Goal: Transaction & Acquisition: Obtain resource

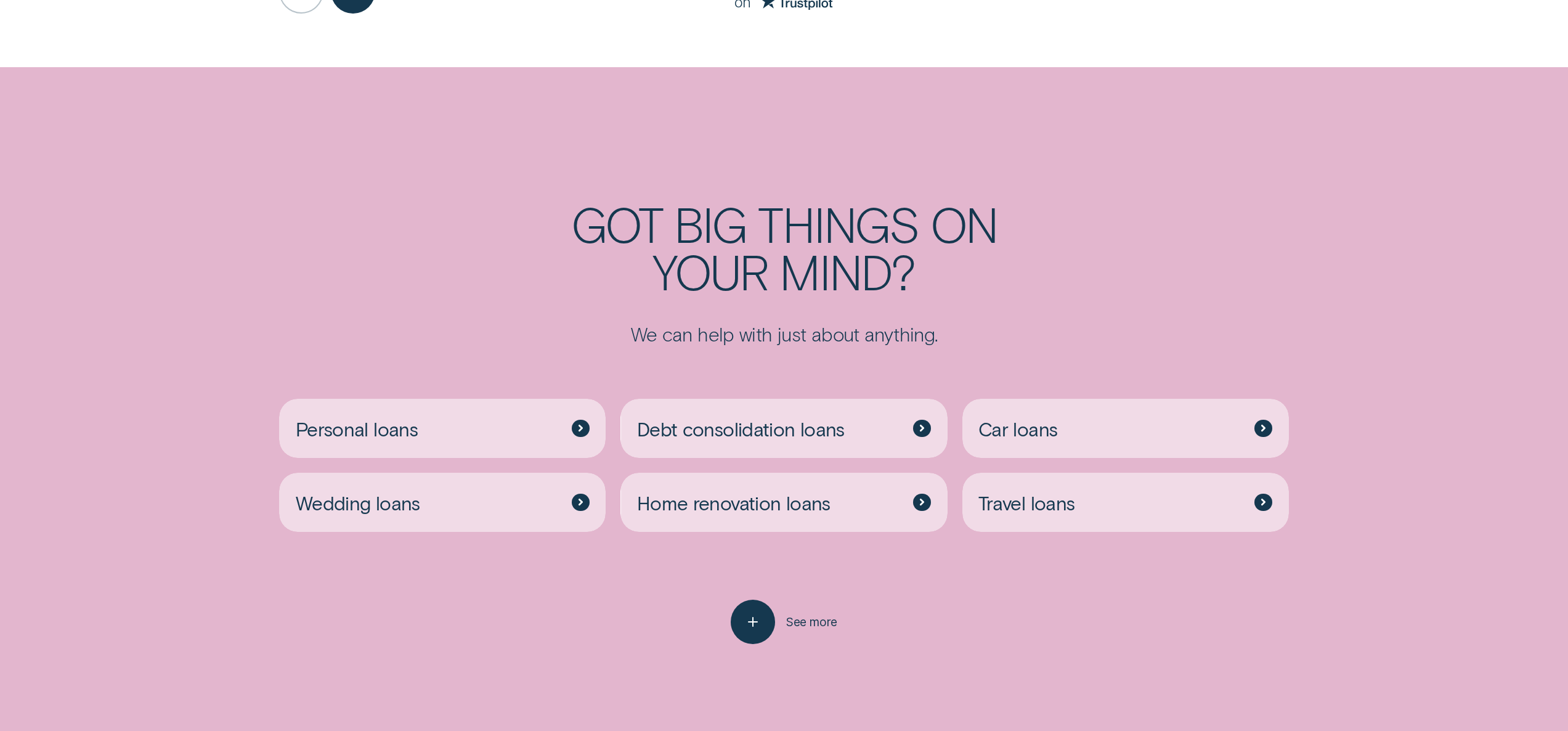
scroll to position [2772, 0]
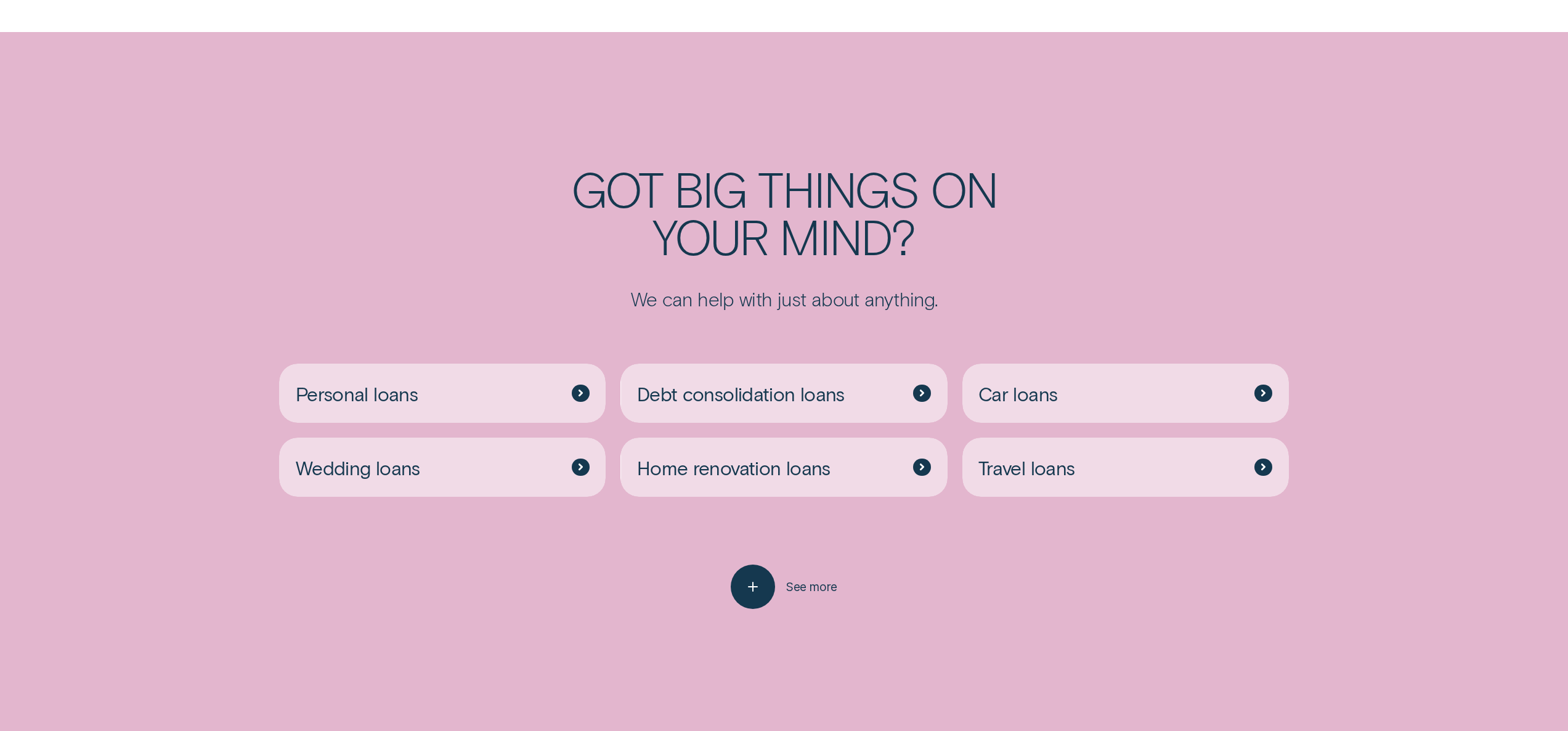
click at [922, 466] on icon at bounding box center [923, 467] width 3 height 5
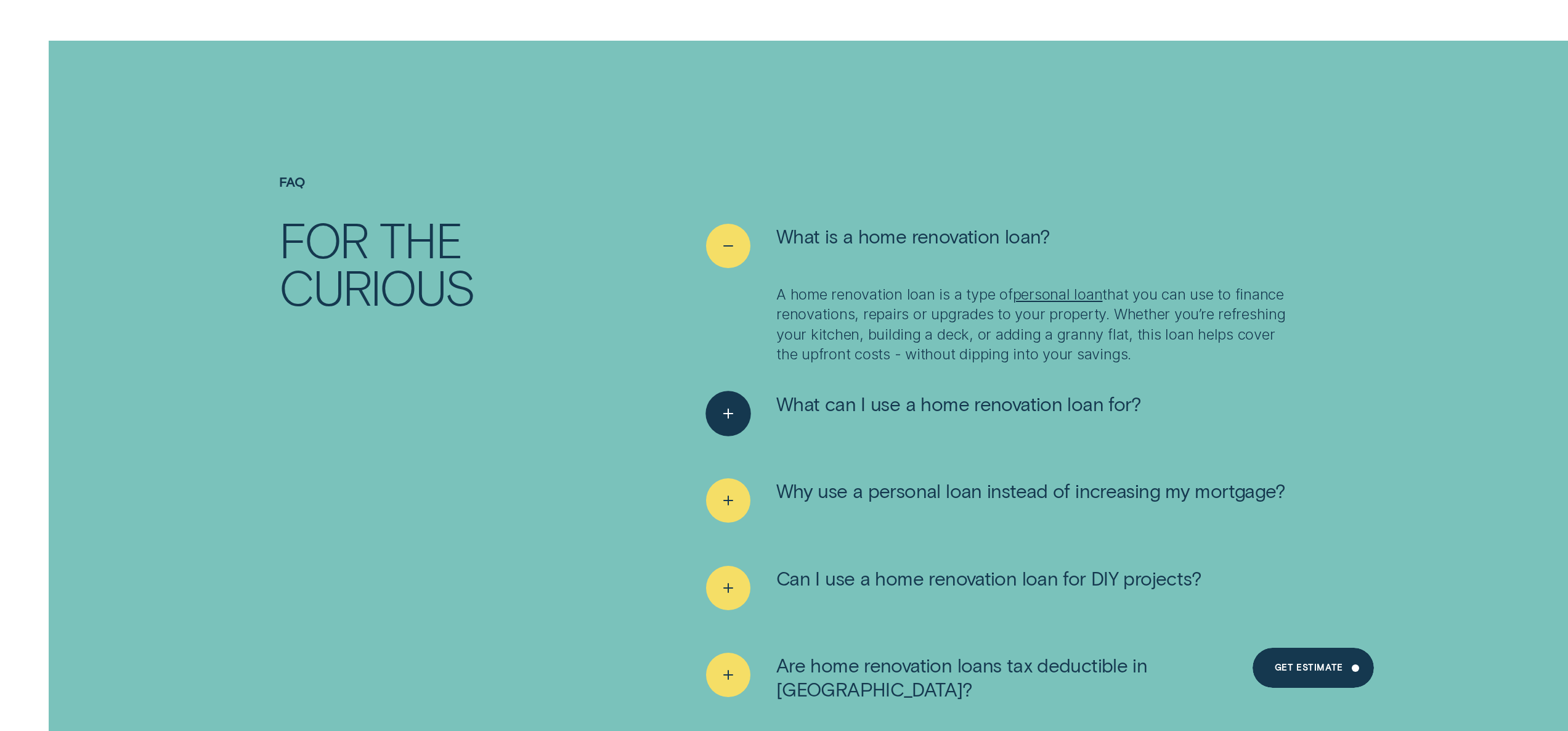
scroll to position [4744, 0]
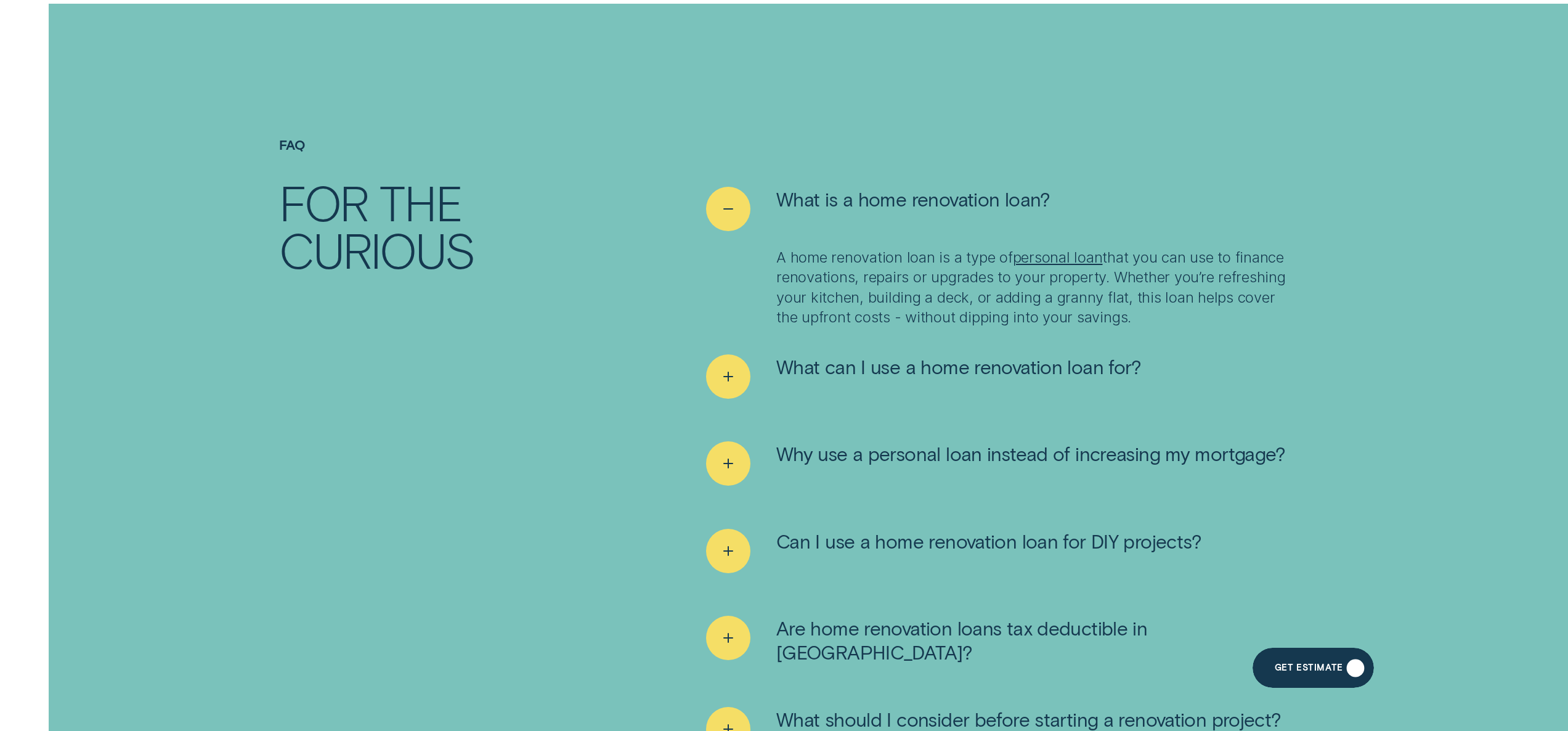
click at [1335, 666] on div "Get Estimate" at bounding box center [1309, 669] width 69 height 8
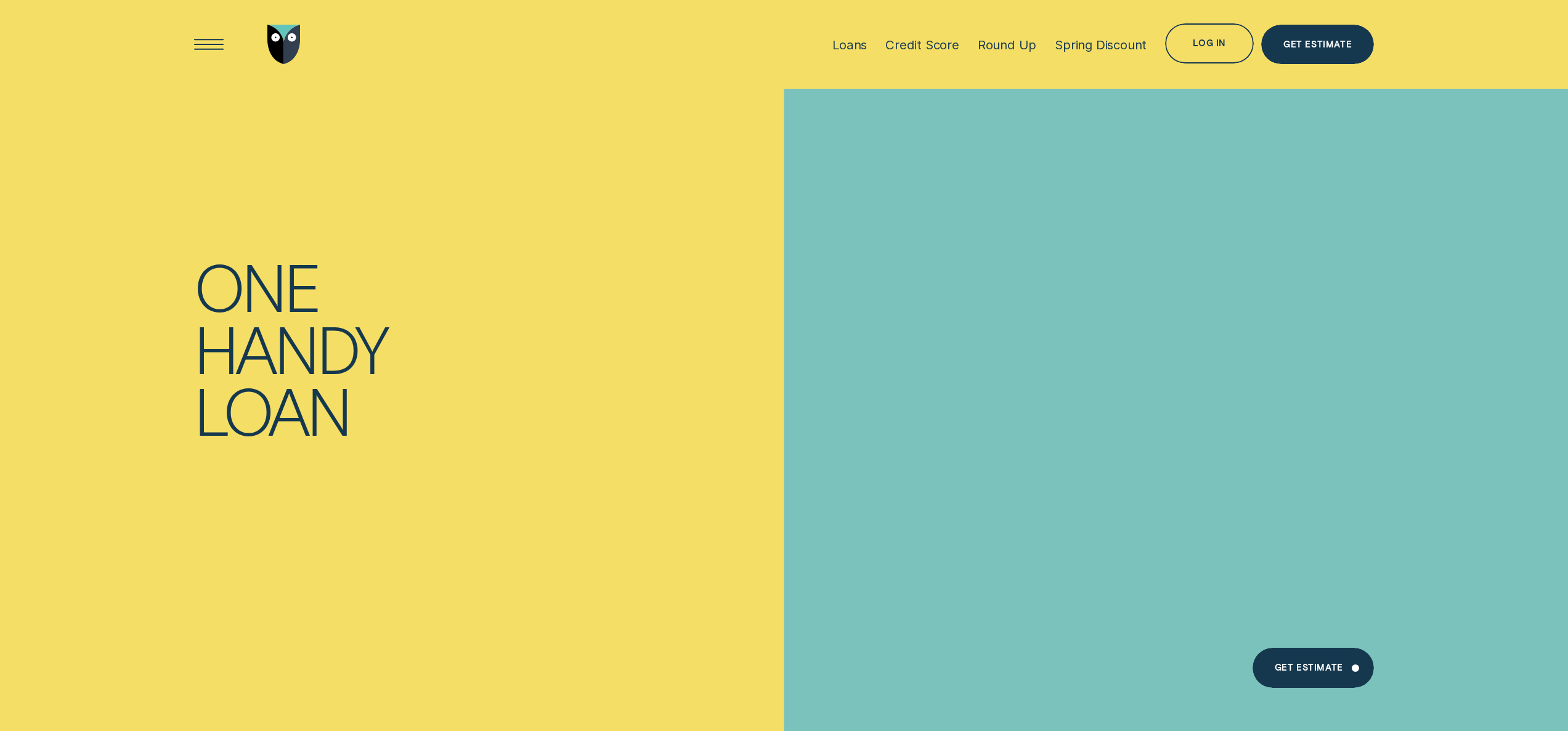
click at [1308, 47] on div "Get Estimate" at bounding box center [1318, 47] width 69 height 8
